Goal: Task Accomplishment & Management: Use online tool/utility

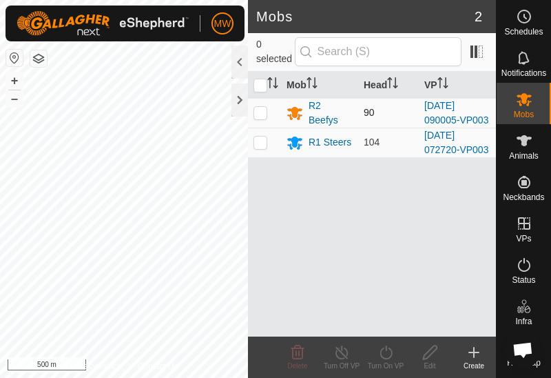
click at [259, 116] on p-checkbox at bounding box center [261, 112] width 14 height 11
checkbox input "true"
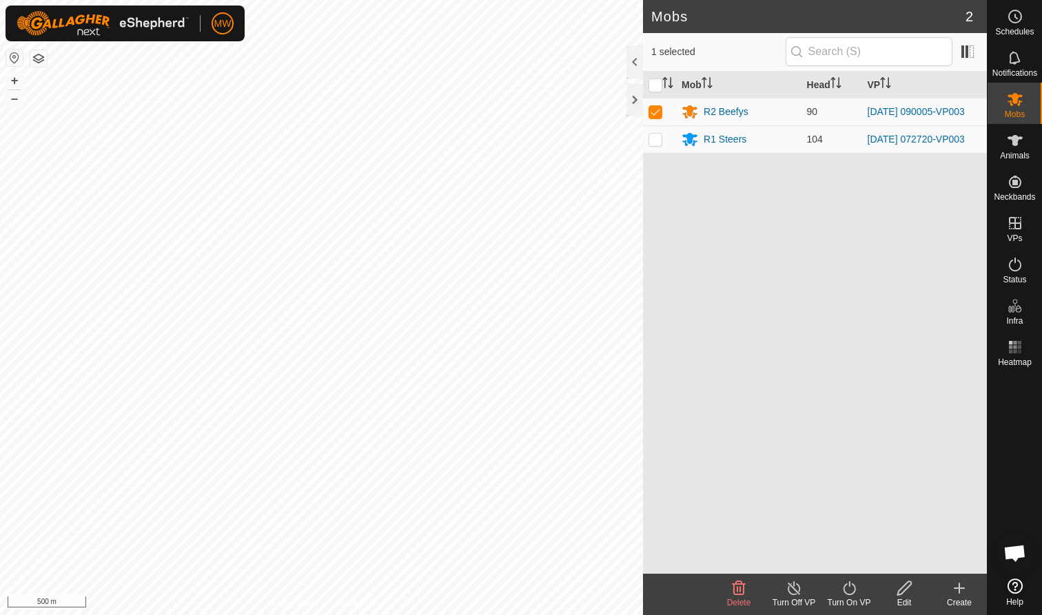
click at [551, 377] on icon at bounding box center [849, 588] width 17 height 17
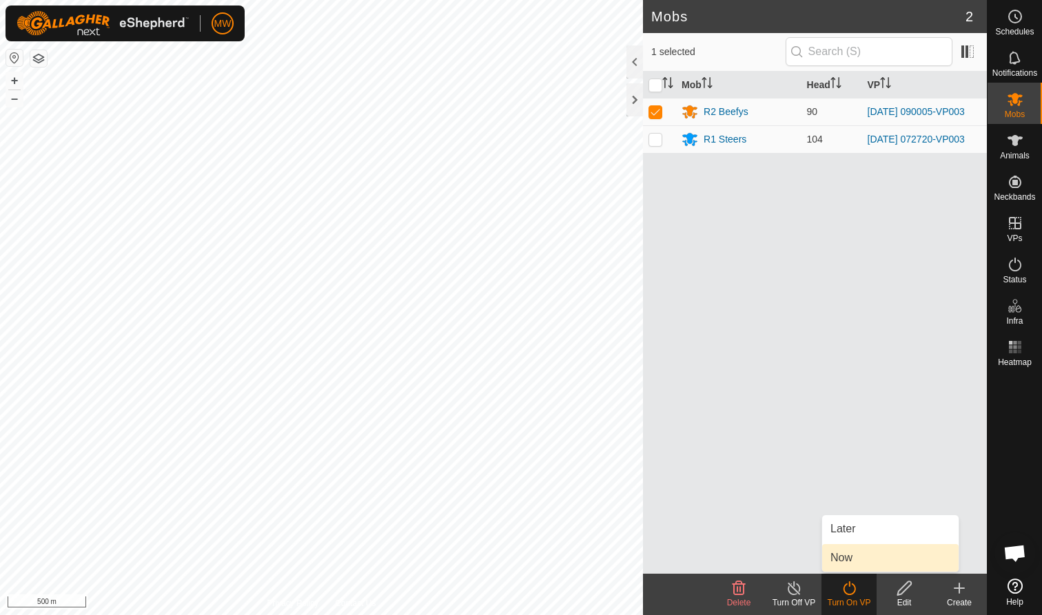
click at [551, 377] on link "Now" at bounding box center [890, 558] width 136 height 28
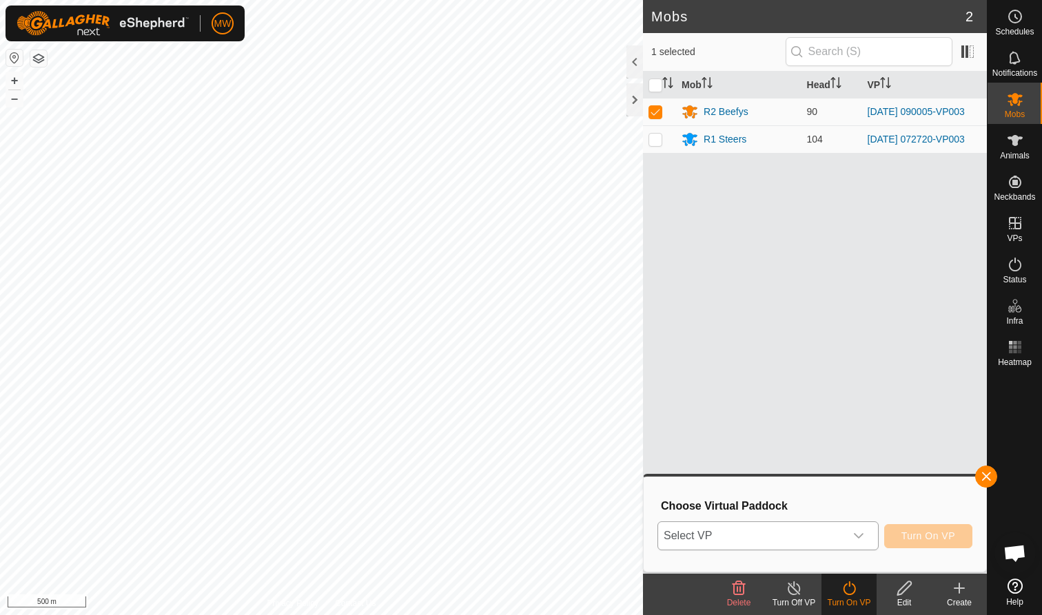
click at [551, 377] on icon "dropdown trigger" at bounding box center [858, 536] width 11 height 11
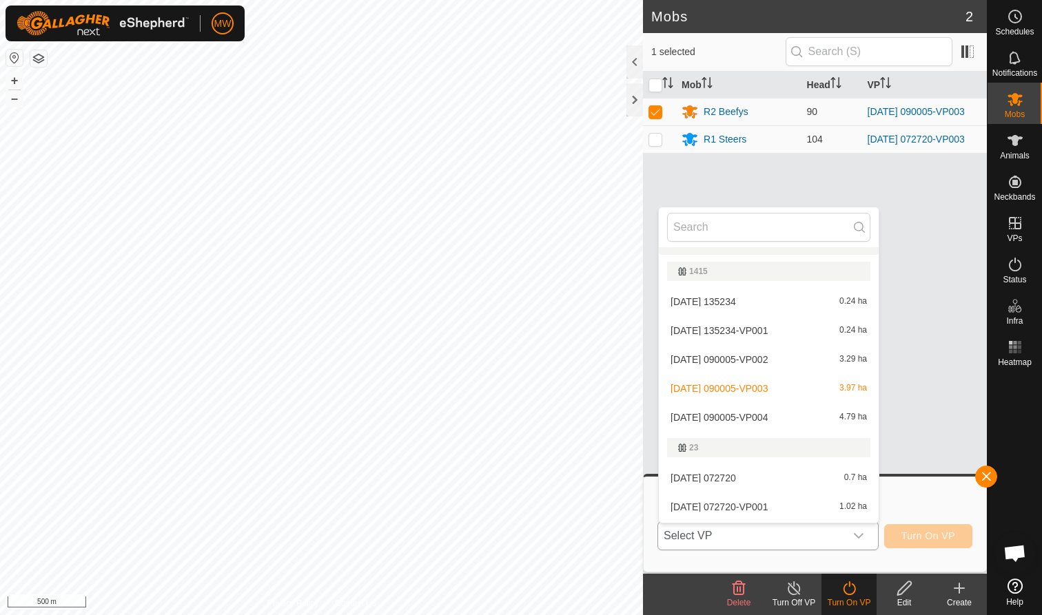
scroll to position [229, 0]
click at [551, 377] on li "2025-09-28 090005-VP004 4.79 ha" at bounding box center [769, 417] width 220 height 28
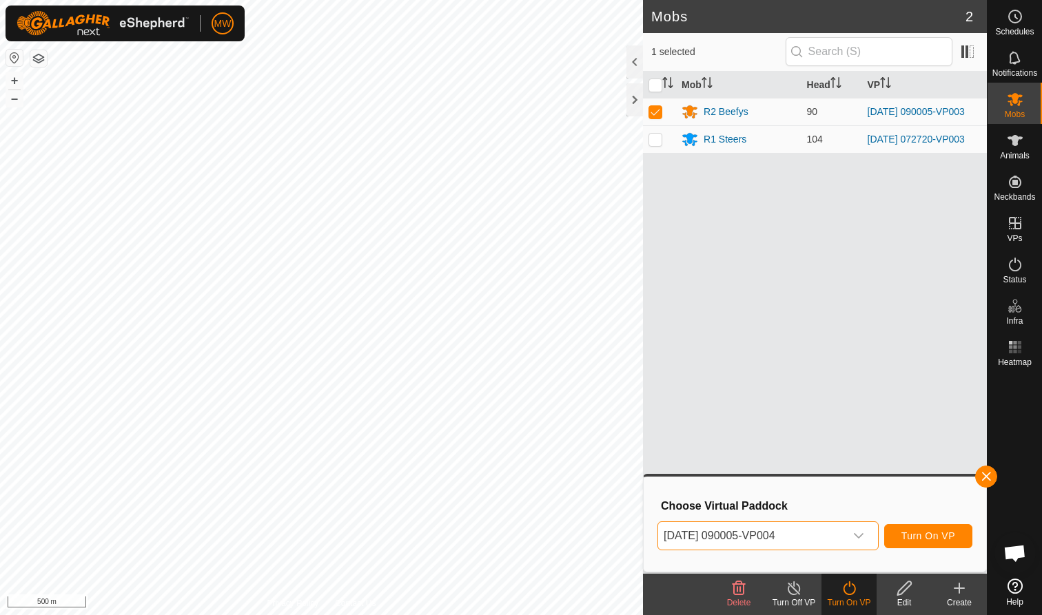
click at [551, 377] on span "Turn On VP" at bounding box center [928, 536] width 54 height 11
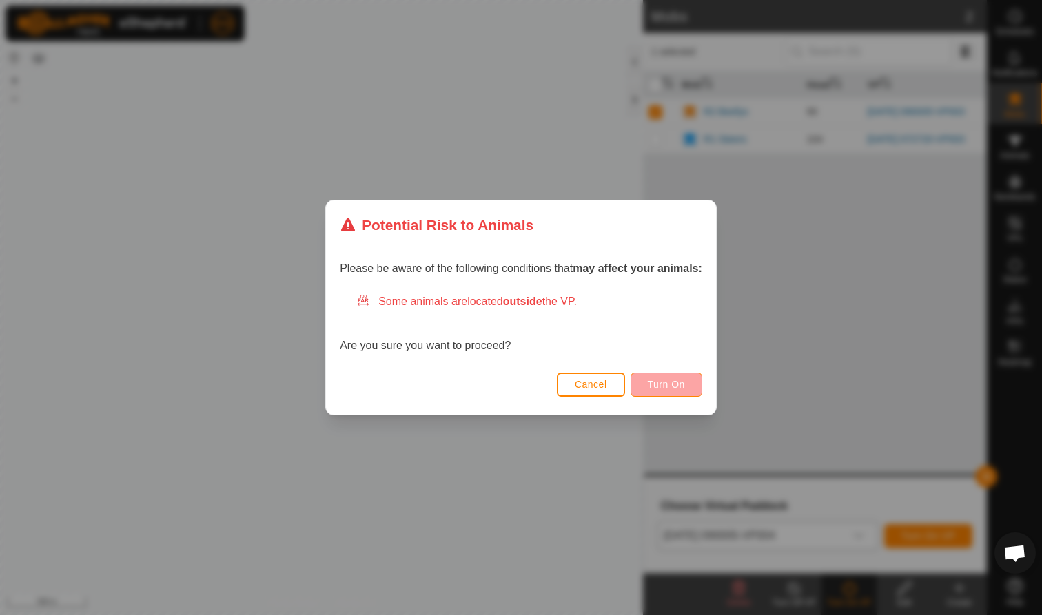
click at [551, 377] on span "Turn On" at bounding box center [666, 384] width 37 height 11
